Goal: Information Seeking & Learning: Learn about a topic

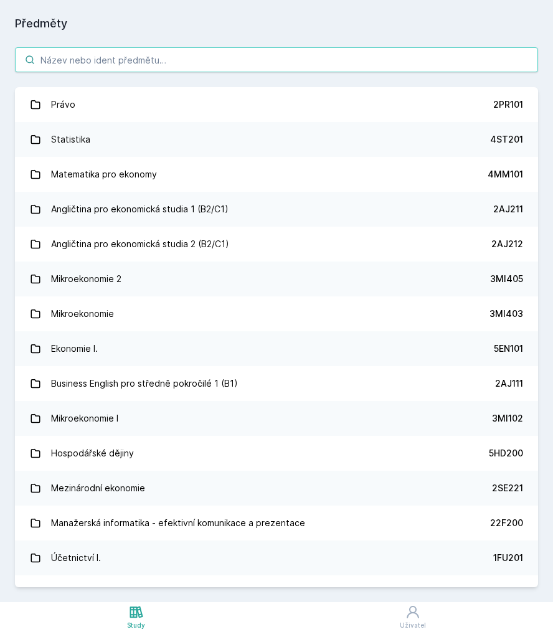
click at [274, 64] on input "search" at bounding box center [276, 59] width 523 height 25
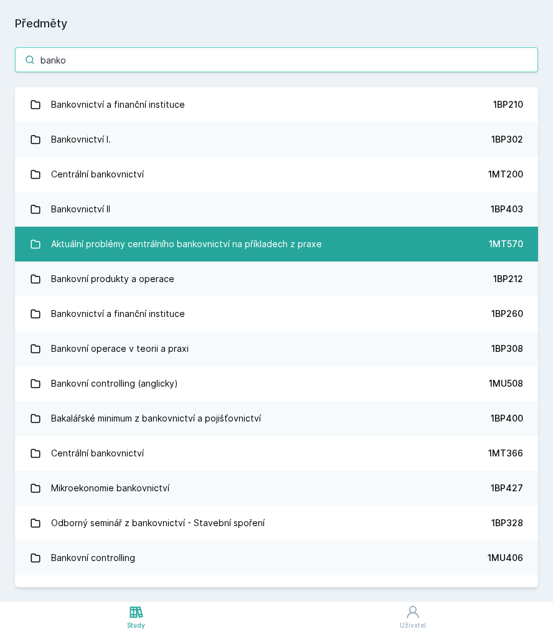
type input "banko"
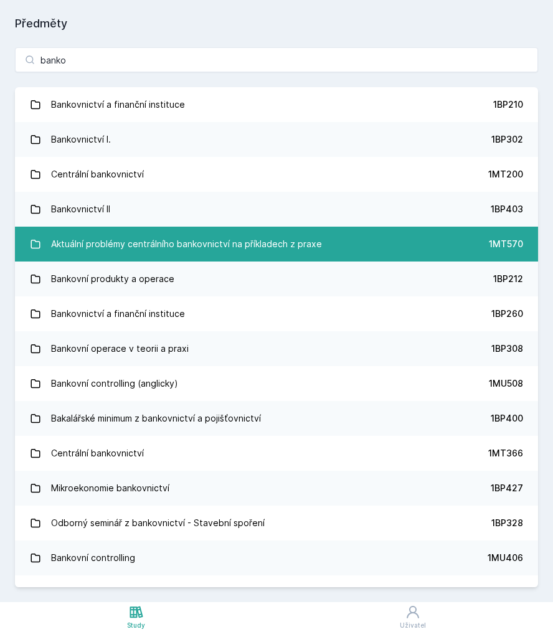
click at [189, 232] on div "Aktuální problémy centrálního bankovnictví na příkladech z praxe" at bounding box center [186, 244] width 271 height 25
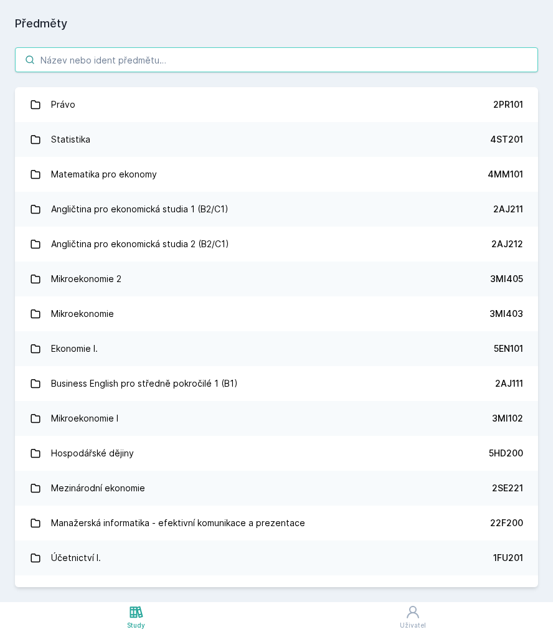
click at [153, 56] on input "search" at bounding box center [276, 59] width 523 height 25
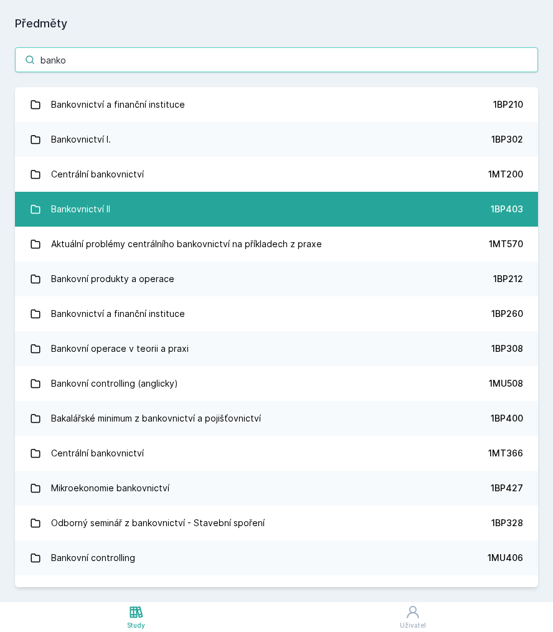
type input "banko"
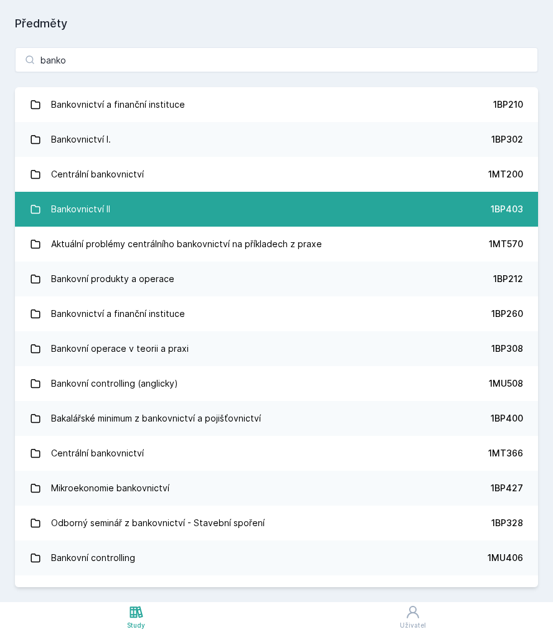
click at [148, 206] on link "Bankovnictví II 1BP403" at bounding box center [276, 209] width 523 height 35
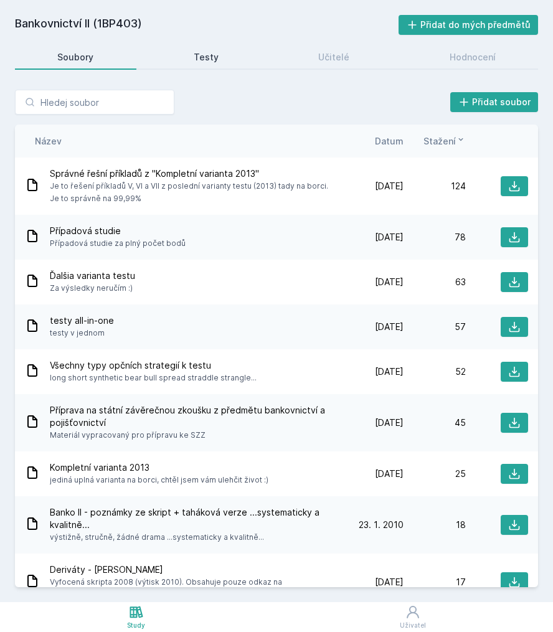
click at [210, 62] on div "Testy" at bounding box center [206, 57] width 25 height 12
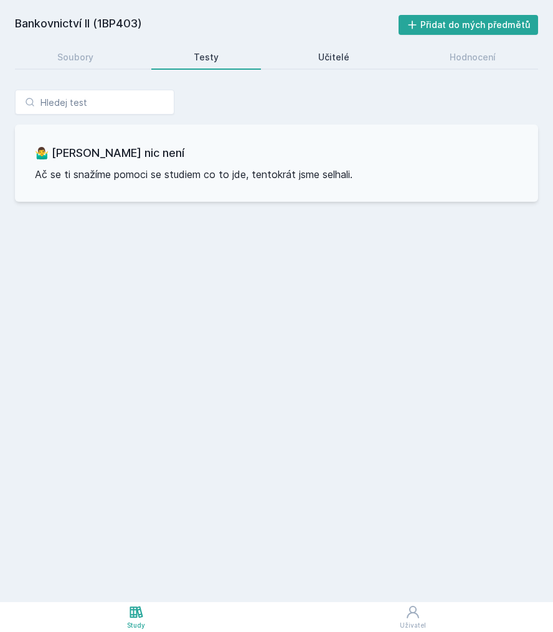
click at [323, 65] on link "Učitelé" at bounding box center [334, 57] width 116 height 25
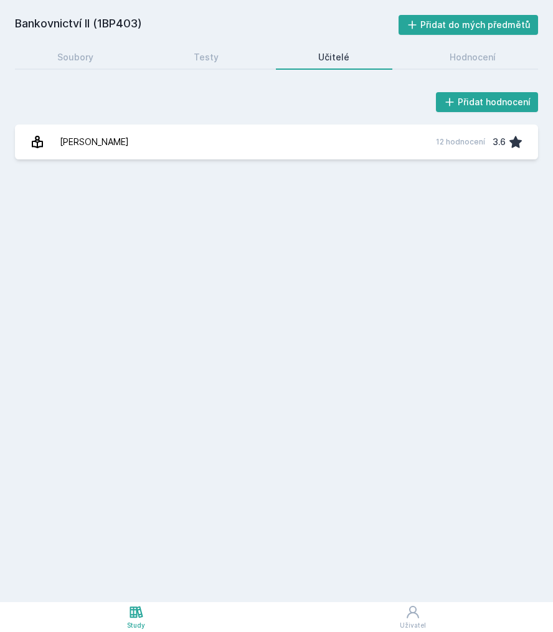
click at [468, 70] on div "Bankovnictví II (1BP403) Přidat do mých předmětů [GEOGRAPHIC_DATA] Testy Učitel…" at bounding box center [276, 301] width 523 height 572
click at [473, 64] on link "Hodnocení" at bounding box center [472, 57] width 131 height 25
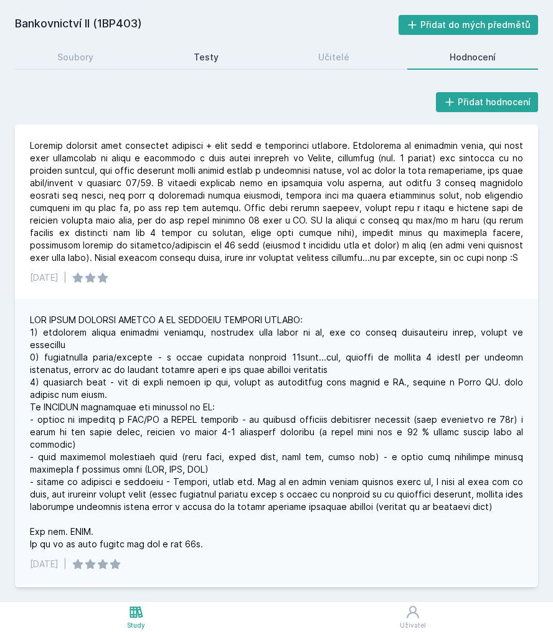
click at [178, 57] on link "Testy" at bounding box center [206, 57] width 110 height 25
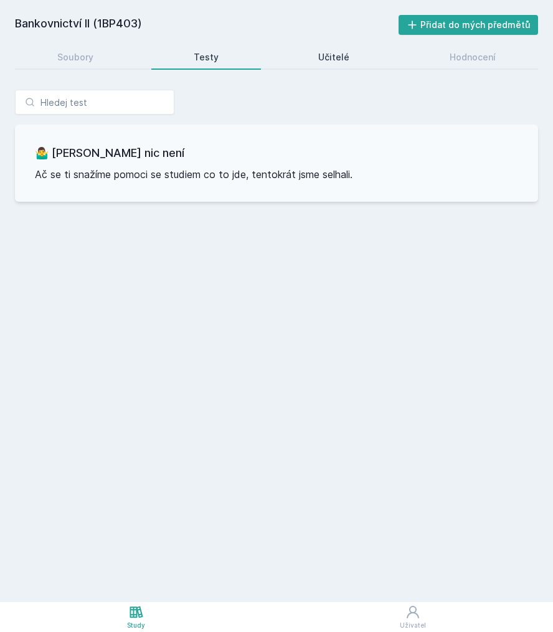
click at [326, 57] on div "Učitelé" at bounding box center [333, 57] width 31 height 12
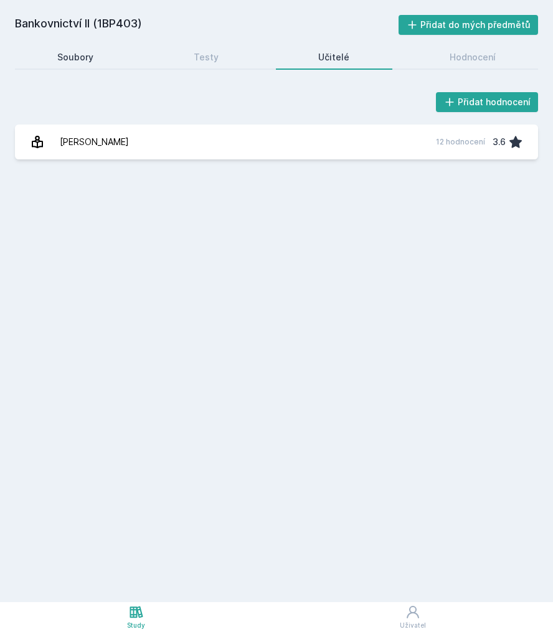
click at [80, 46] on link "Soubory" at bounding box center [75, 57] width 121 height 25
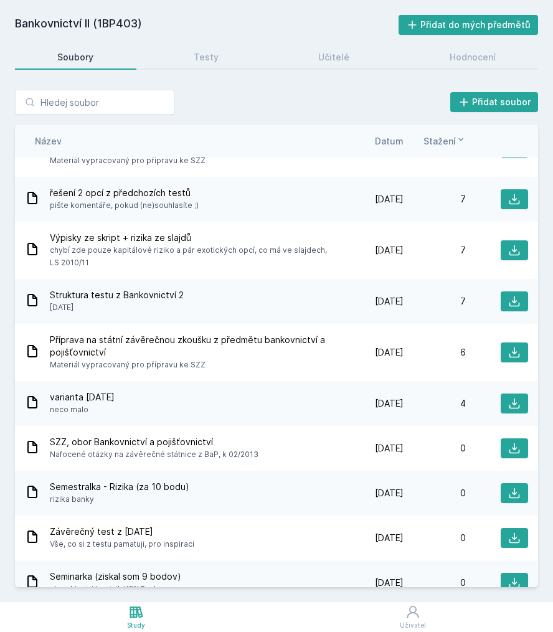
scroll to position [549, 0]
click at [390, 141] on span "Datum" at bounding box center [389, 141] width 29 height 13
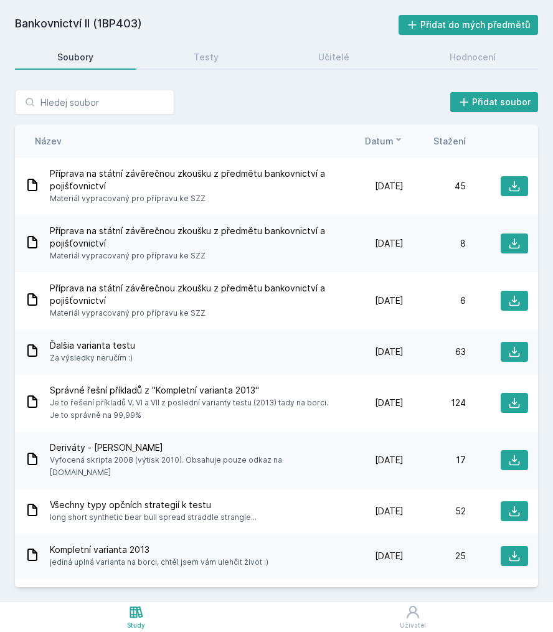
scroll to position [0, 0]
